Goal: Use online tool/utility

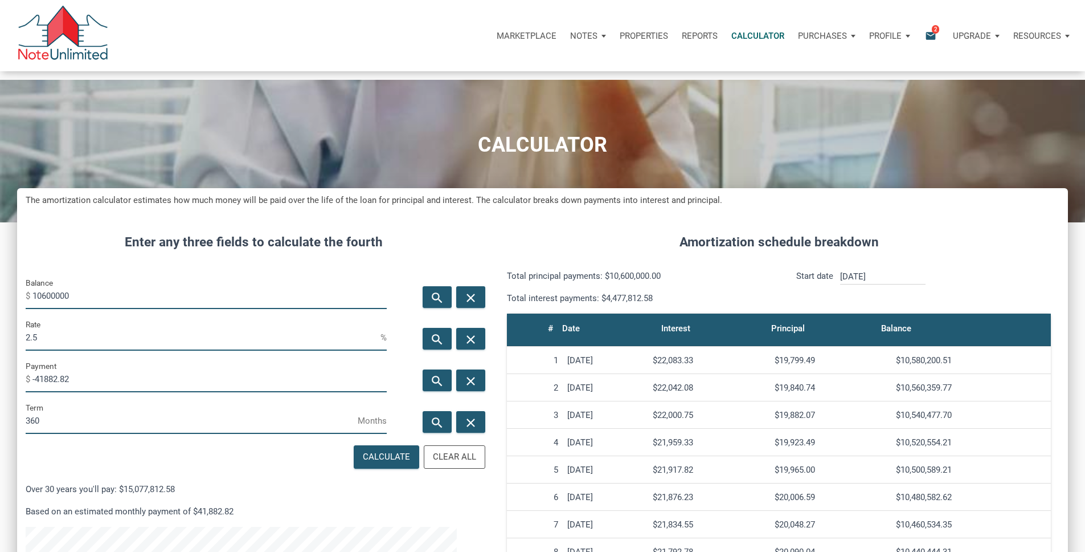
scroll to position [3936, 0]
click at [195, 309] on input "10600000" at bounding box center [209, 296] width 354 height 26
type input "3530000"
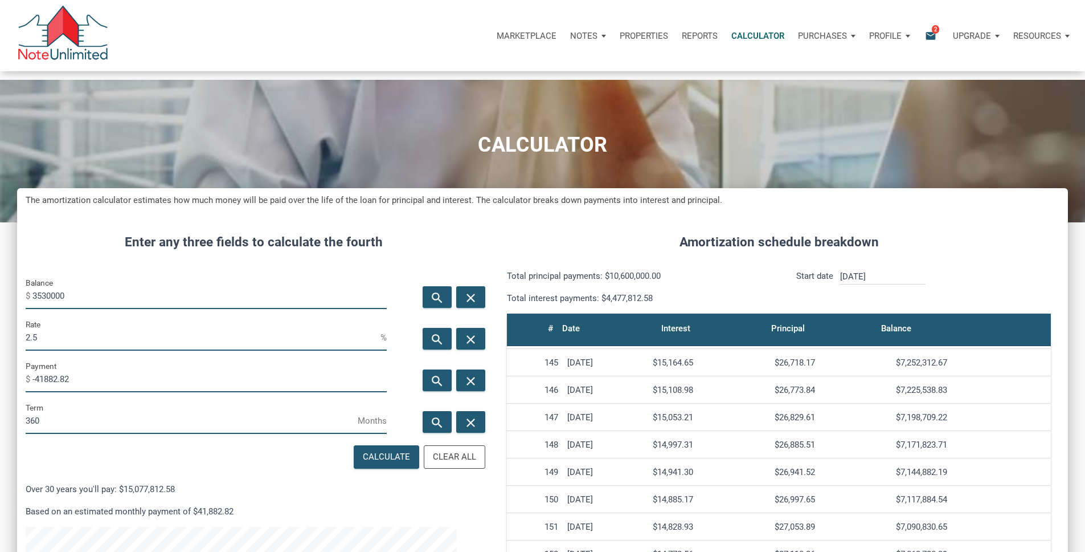
click at [128, 309] on input "3530000" at bounding box center [209, 296] width 354 height 26
type input "3530000"
click at [114, 392] on input "-41882.82" at bounding box center [209, 379] width 354 height 26
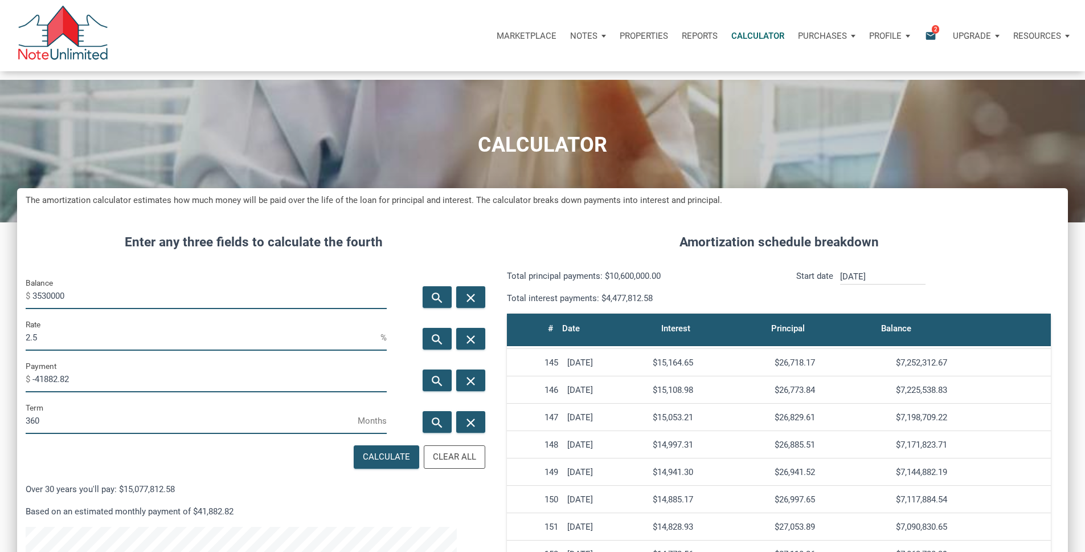
click at [114, 392] on input "-41882.82" at bounding box center [209, 379] width 354 height 26
